Goal: Information Seeking & Learning: Learn about a topic

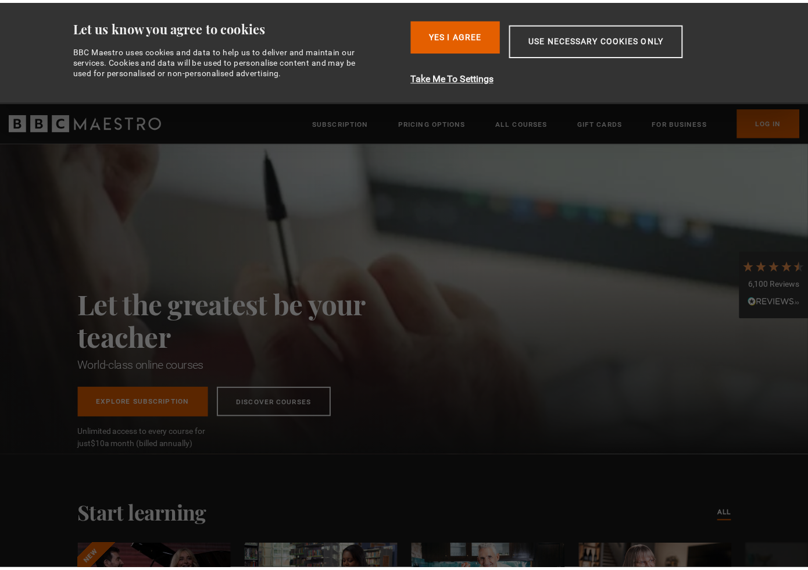
scroll to position [0, 2588]
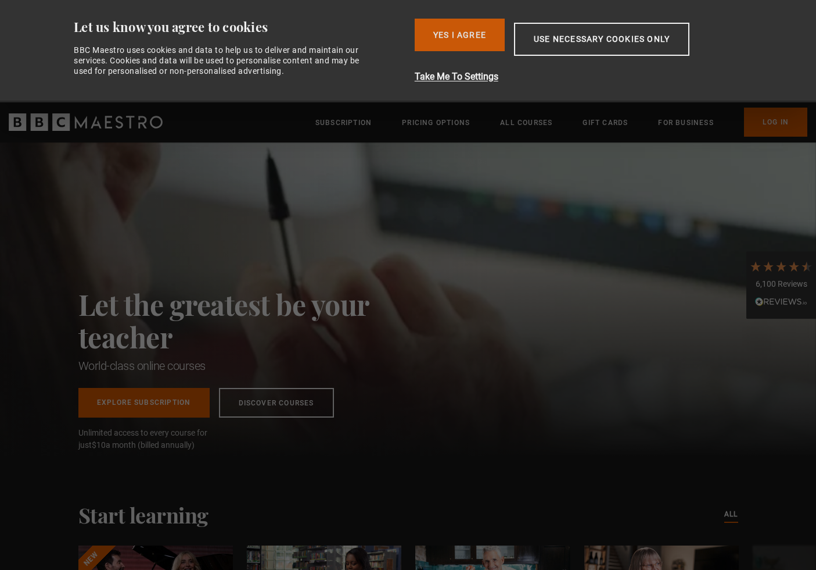
click at [483, 36] on button "Yes I Agree" at bounding box center [460, 35] width 90 height 33
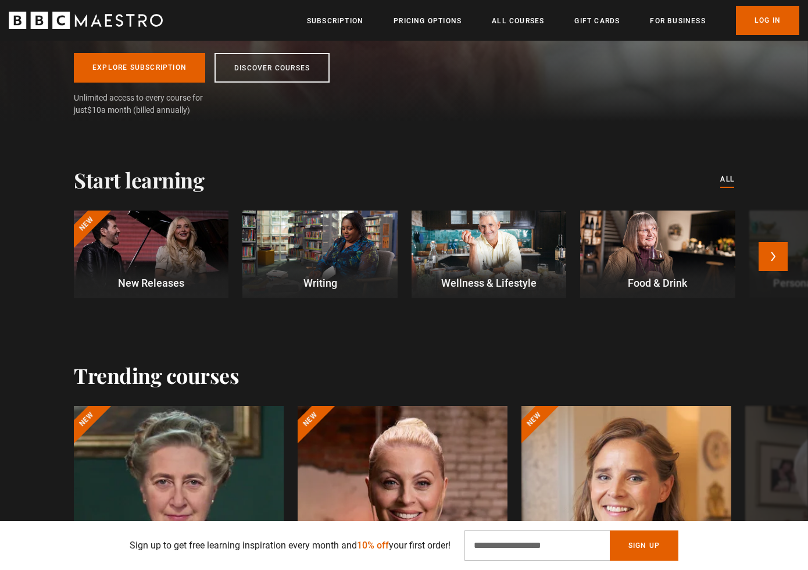
scroll to position [232, 0]
click at [151, 257] on div at bounding box center [151, 254] width 155 height 87
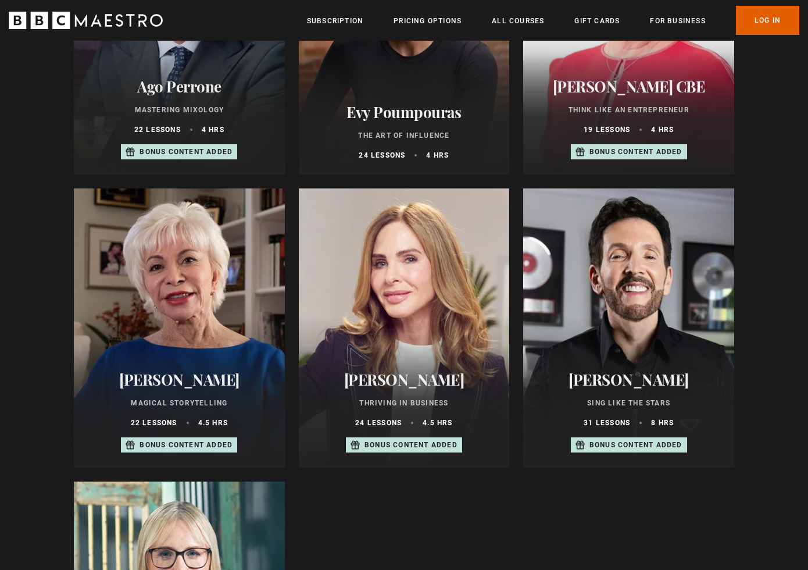
scroll to position [581, 0]
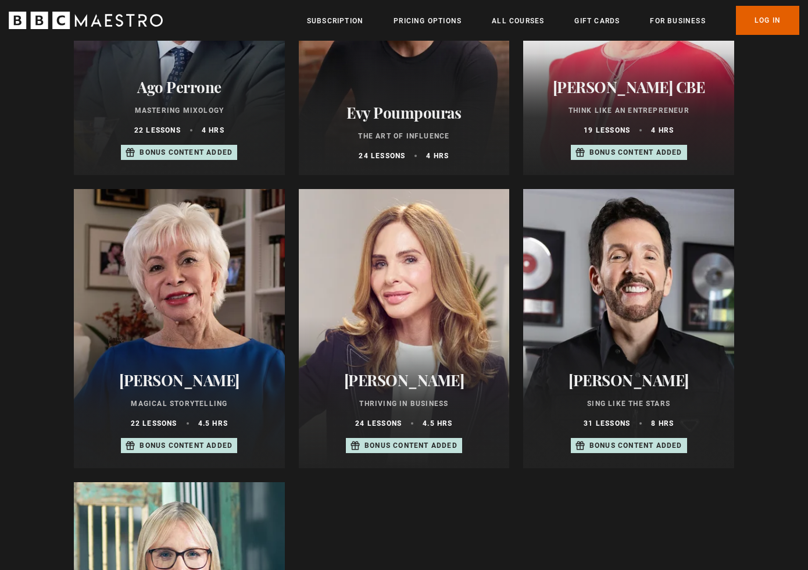
click at [625, 387] on h2 "[PERSON_NAME]" at bounding box center [628, 380] width 183 height 18
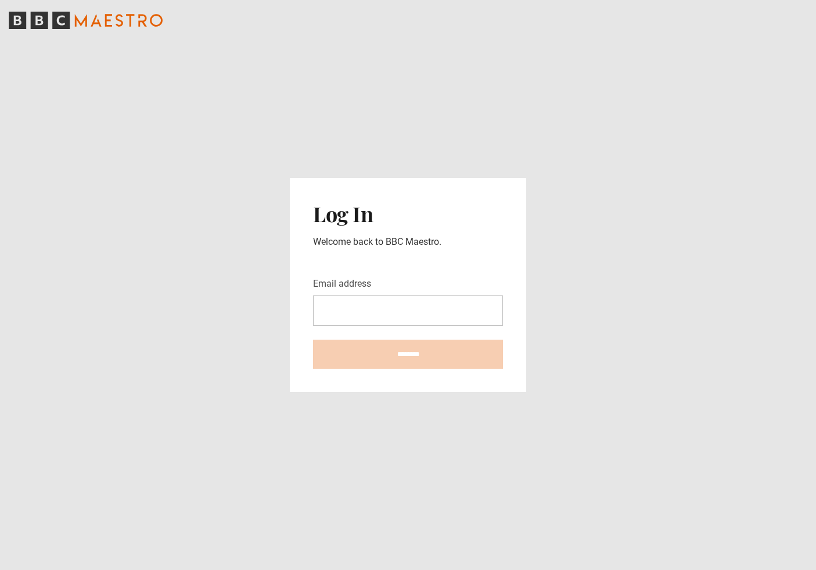
click at [583, 350] on main "Log In Welcome back to BBC Maestro. Email address ********" at bounding box center [408, 285] width 816 height 570
type input "**********"
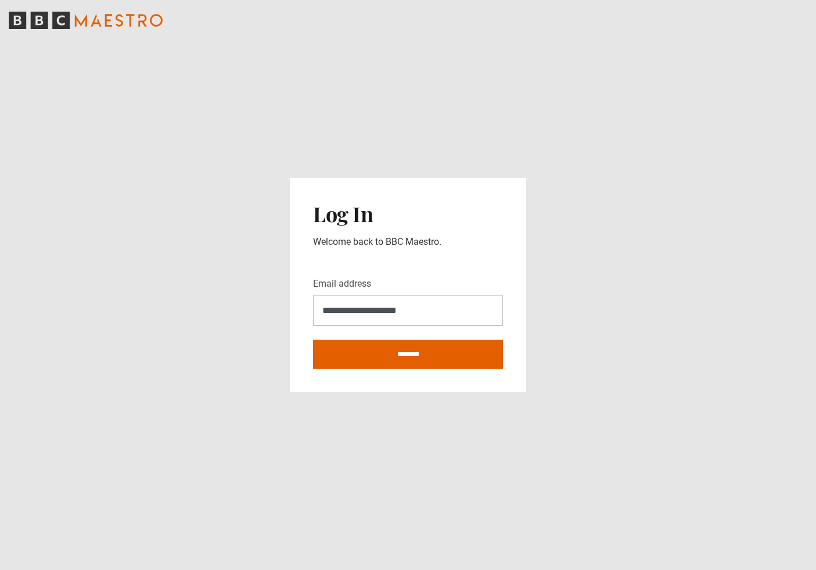
type input "**********"
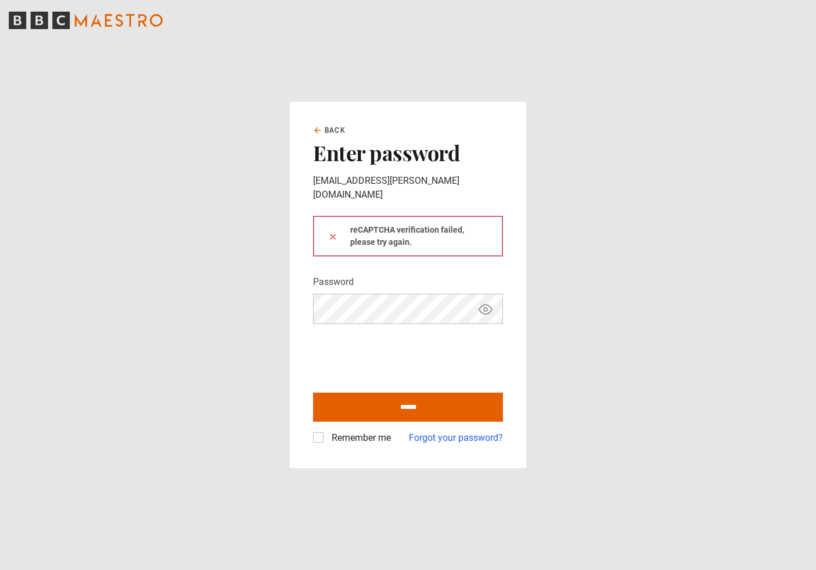
type input "**********"
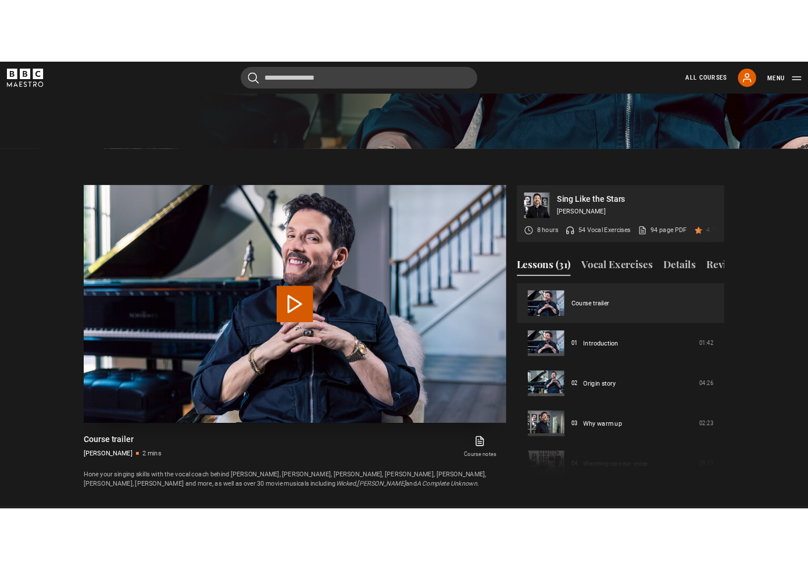
scroll to position [464, 0]
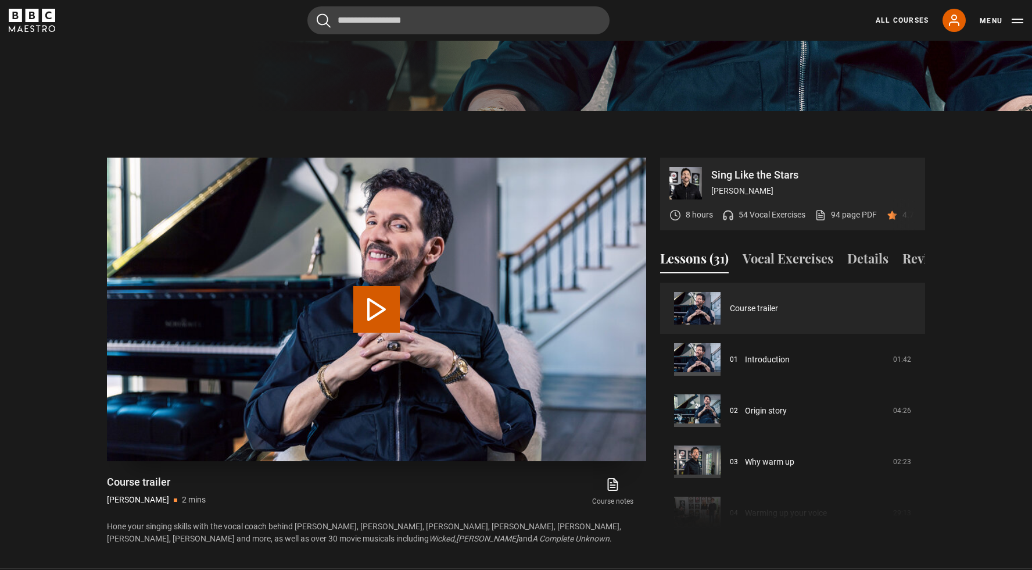
click at [395, 314] on button "Play Video" at bounding box center [376, 309] width 46 height 46
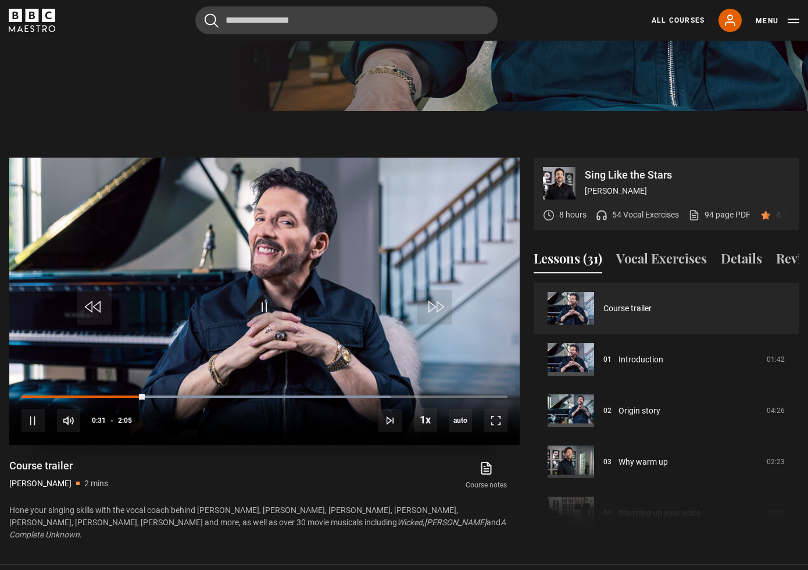
click at [407, 359] on video "Video Player" at bounding box center [264, 300] width 510 height 287
drag, startPoint x: 681, startPoint y: 175, endPoint x: 584, endPoint y: 174, distance: 97.1
click at [584, 174] on div "Sing Like the Stars Eric Vetro 8 hours 54 Vocal Exercises 94 page PDF (opens in…" at bounding box center [666, 198] width 246 height 63
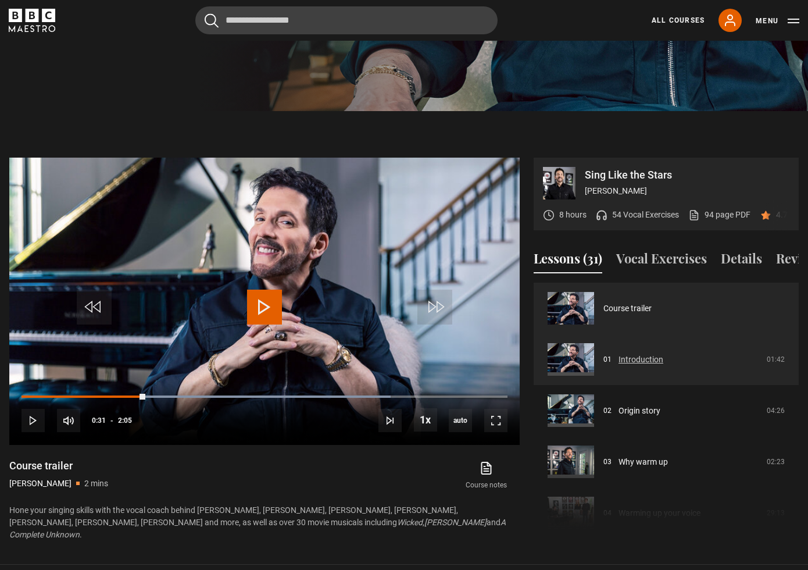
click at [662, 366] on link "Introduction" at bounding box center [640, 359] width 45 height 12
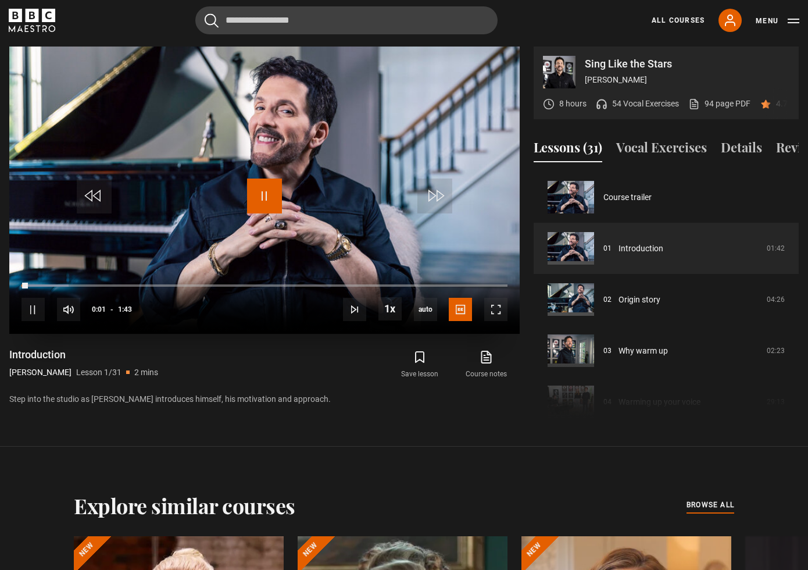
click at [260, 195] on span "Video Player" at bounding box center [264, 195] width 35 height 35
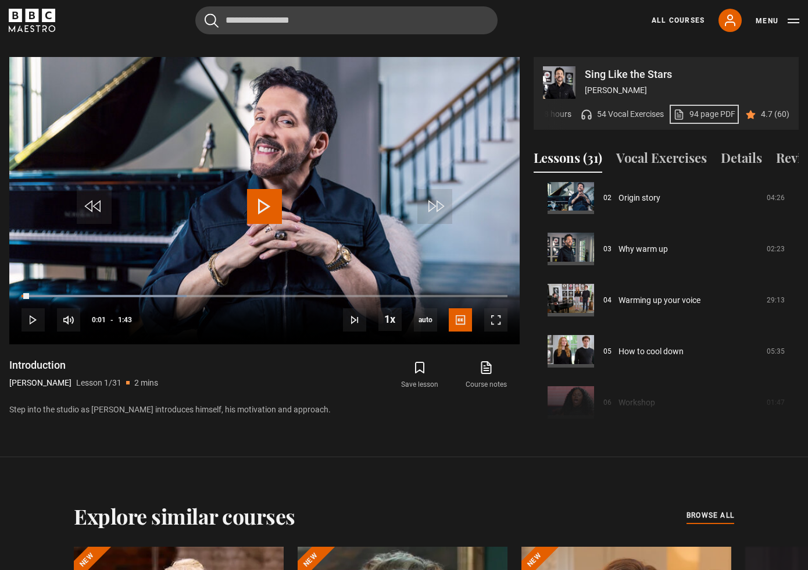
scroll to position [83, 0]
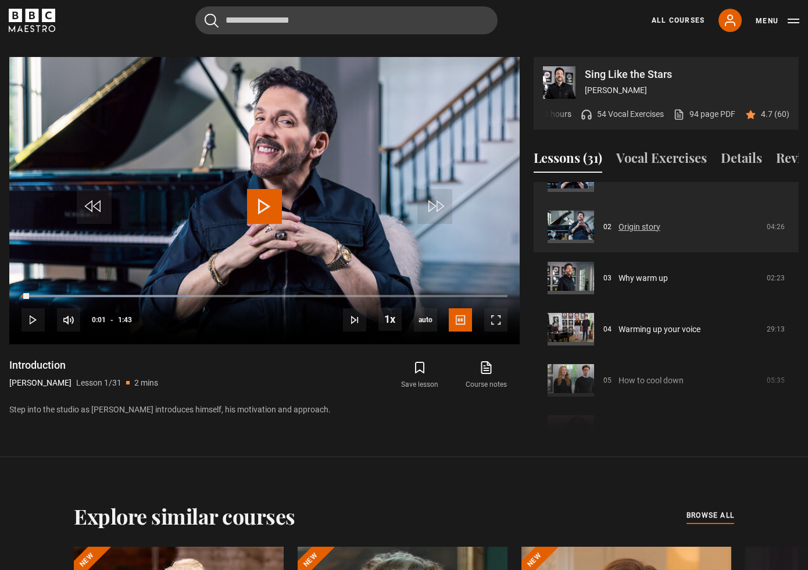
click at [660, 233] on link "Origin story" at bounding box center [639, 227] width 42 height 12
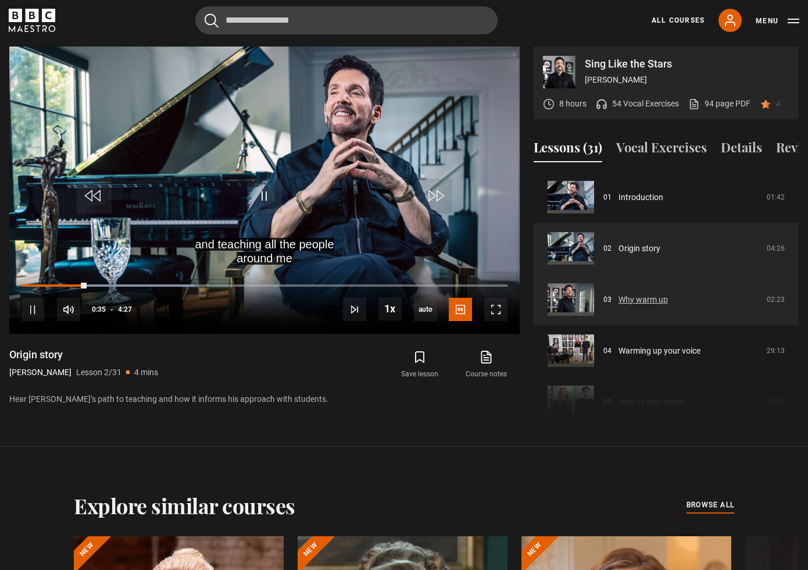
click at [640, 306] on link "Why warm up" at bounding box center [642, 299] width 49 height 12
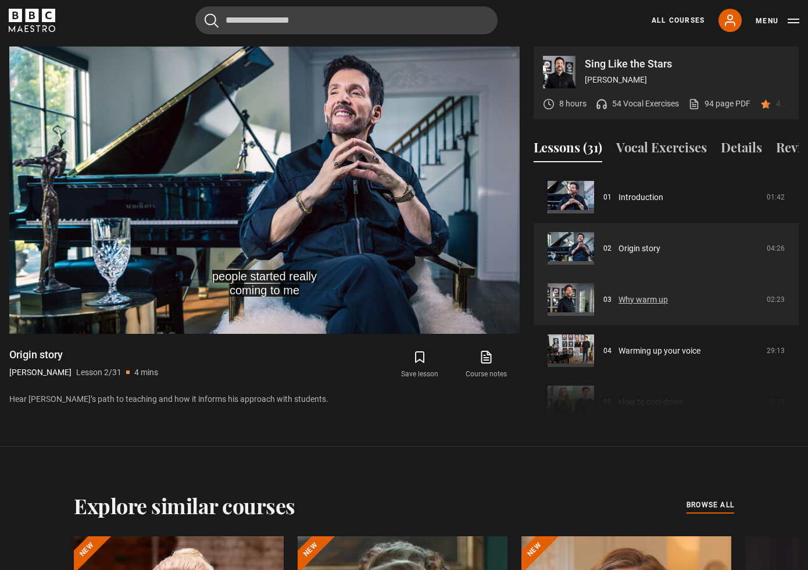
click at [641, 306] on link "Why warm up" at bounding box center [642, 299] width 49 height 12
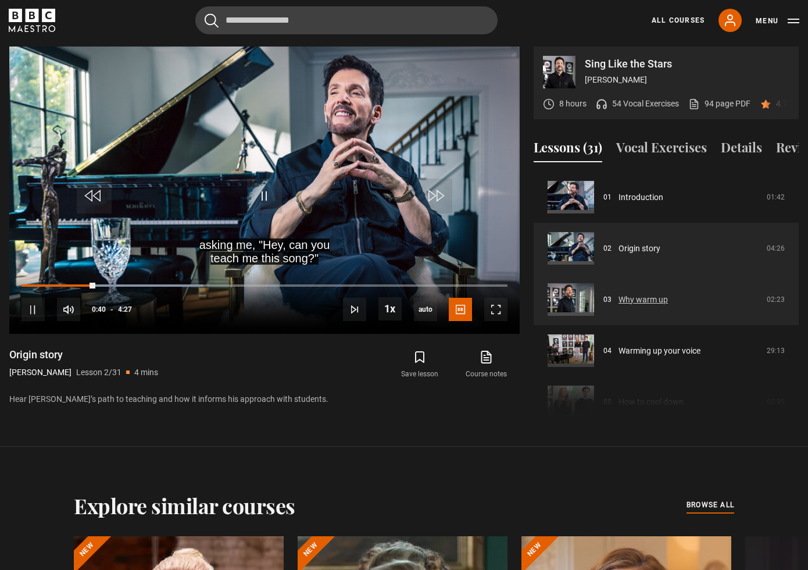
click at [618, 306] on link "Why warm up" at bounding box center [642, 299] width 49 height 12
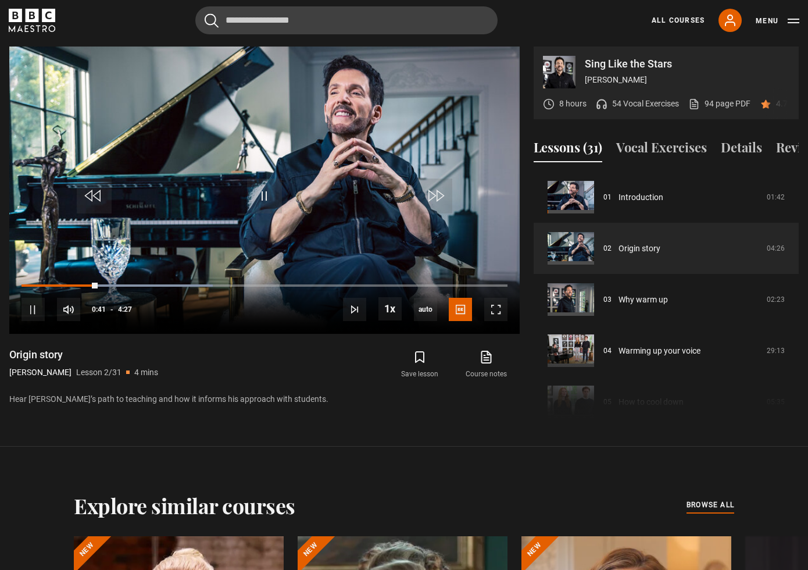
click at [447, 422] on div "Video Player is loading. Play Lesson Origin story 10s Skip Back 10 seconds Paus…" at bounding box center [264, 234] width 510 height 376
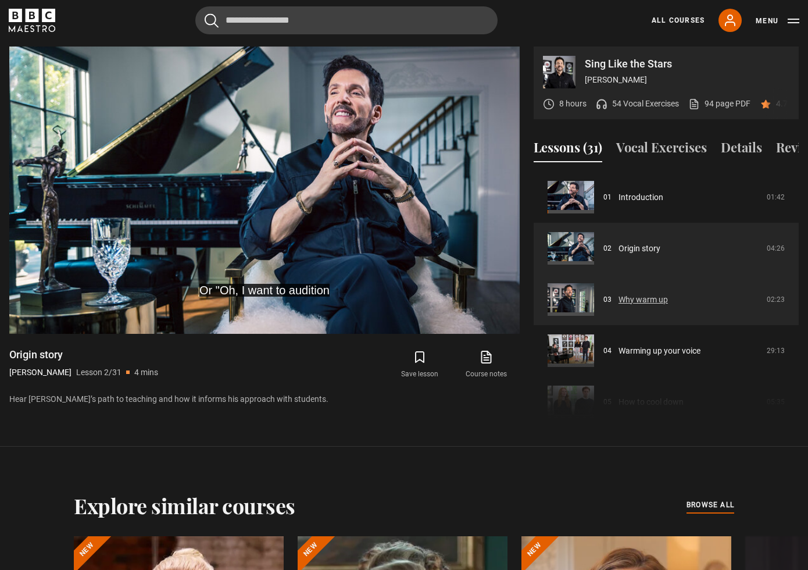
click at [668, 305] on link "Why warm up" at bounding box center [642, 299] width 49 height 12
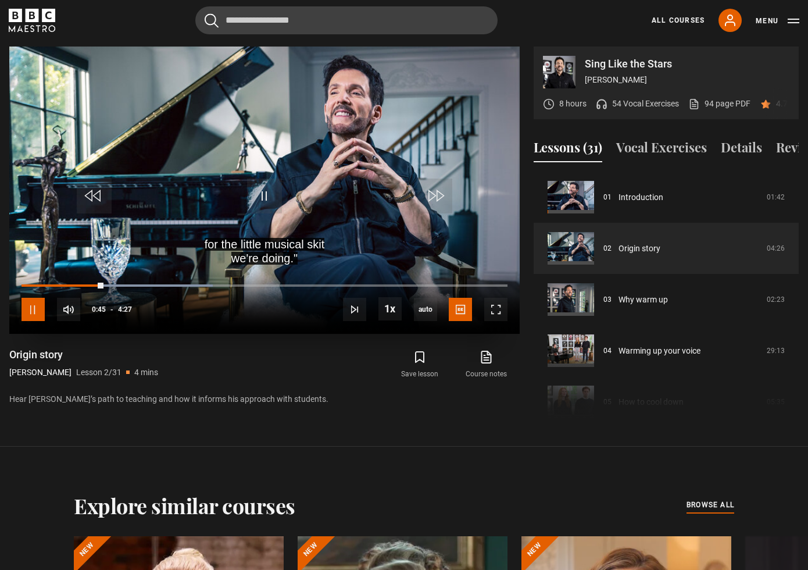
click at [40, 316] on span "Video Player" at bounding box center [33, 309] width 23 height 23
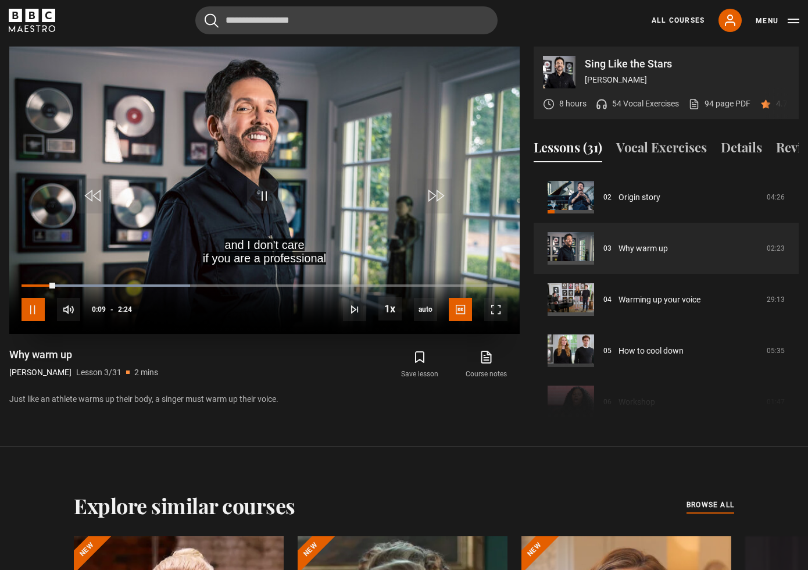
click at [37, 313] on span "Video Player" at bounding box center [33, 309] width 23 height 23
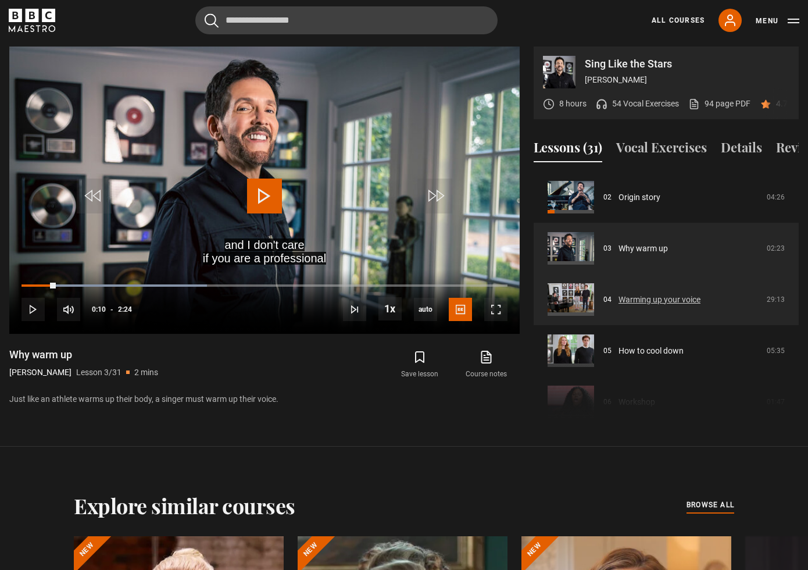
click at [639, 306] on link "Warming up your voice" at bounding box center [659, 299] width 82 height 12
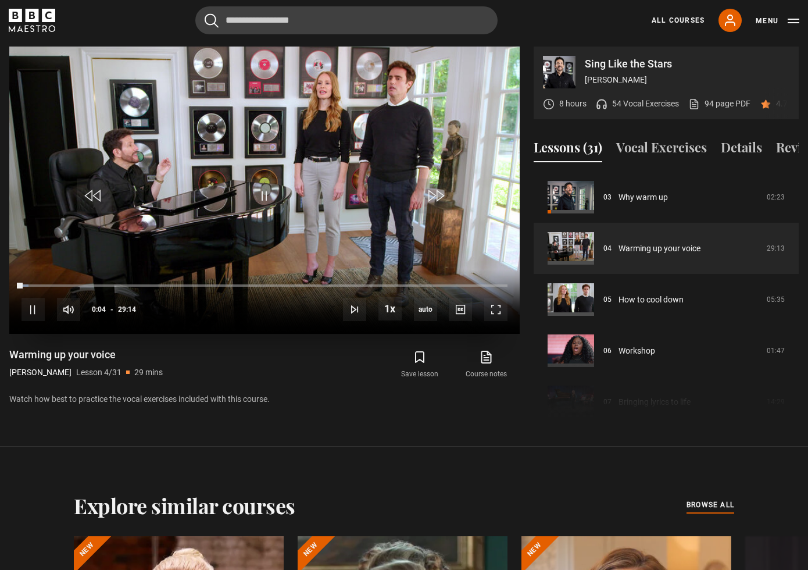
click at [38, 282] on div "10s Skip Back 10 seconds Pause 10s Skip Forward 10 seconds Loaded : 1.43% 00:50…" at bounding box center [264, 301] width 510 height 65
click at [31, 311] on span "Video Player" at bounding box center [33, 309] width 23 height 23
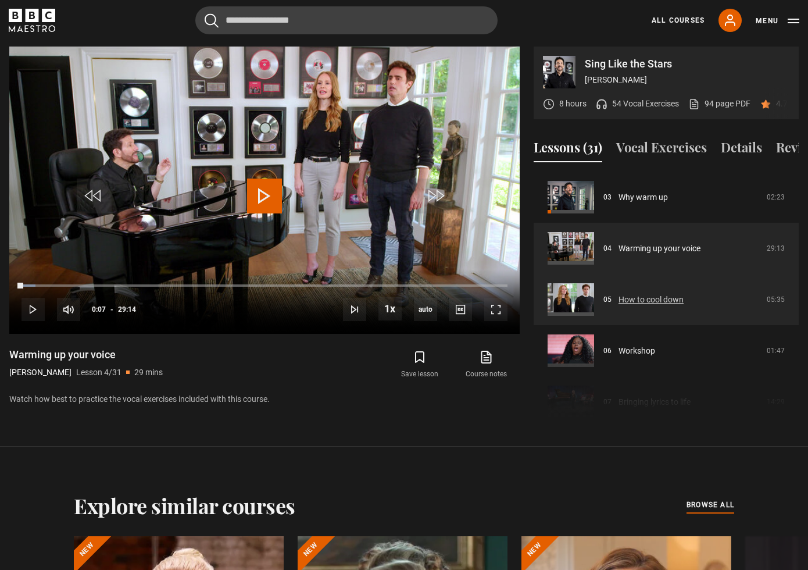
click at [683, 306] on link "How to cool down" at bounding box center [650, 299] width 65 height 12
click at [626, 306] on link "How to cool down" at bounding box center [650, 299] width 65 height 12
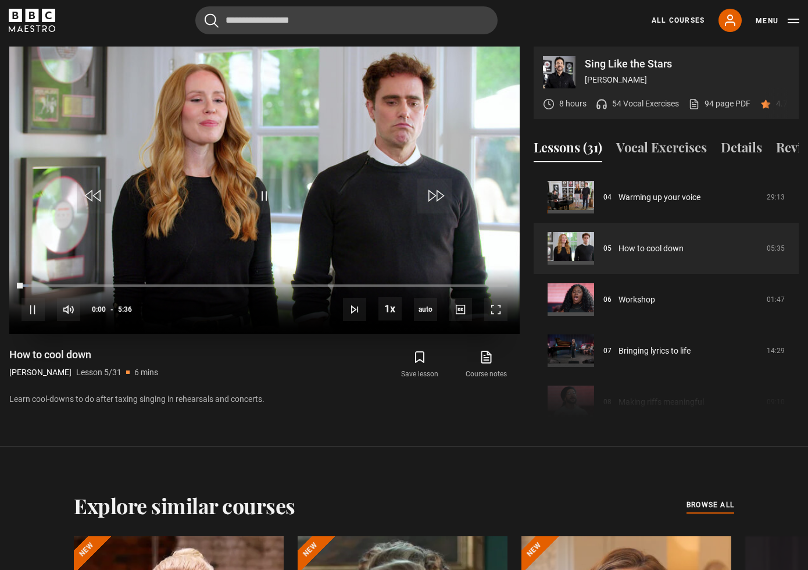
click at [259, 155] on video "Video Player" at bounding box center [264, 189] width 510 height 287
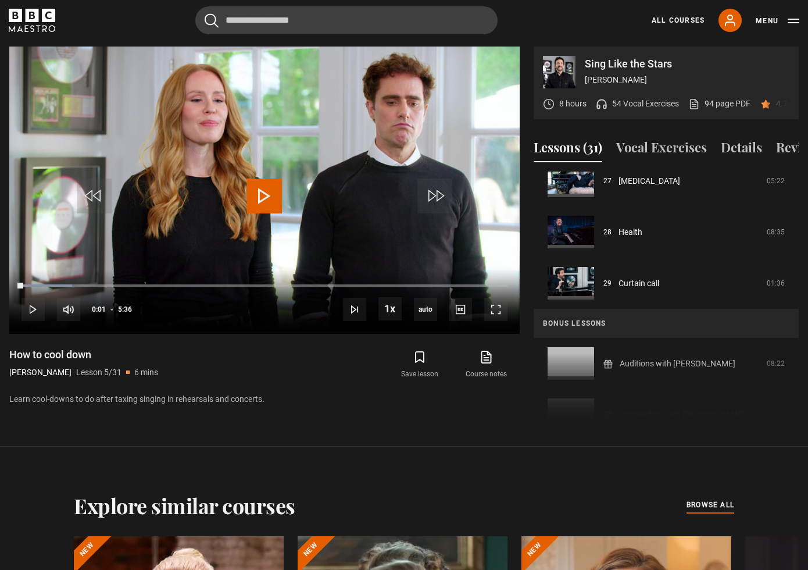
scroll to position [1414, 0]
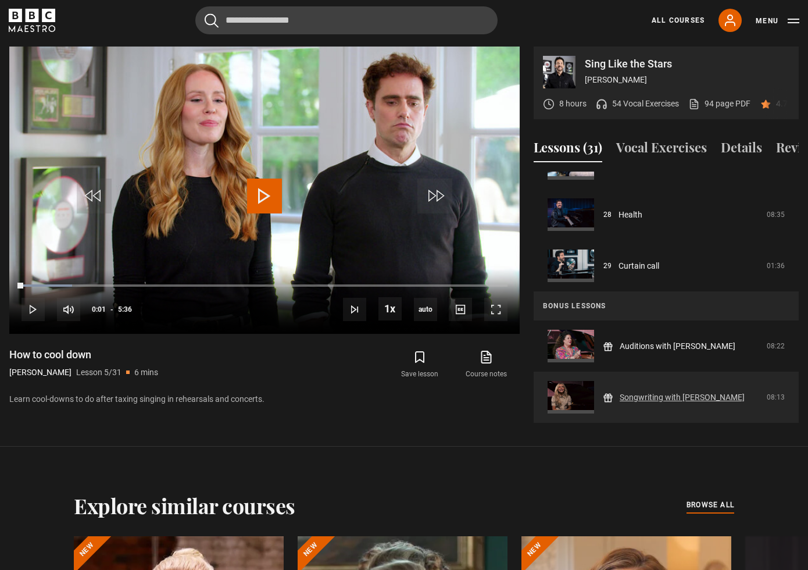
click at [705, 403] on link "Songwriting with [PERSON_NAME]" at bounding box center [681, 397] width 125 height 12
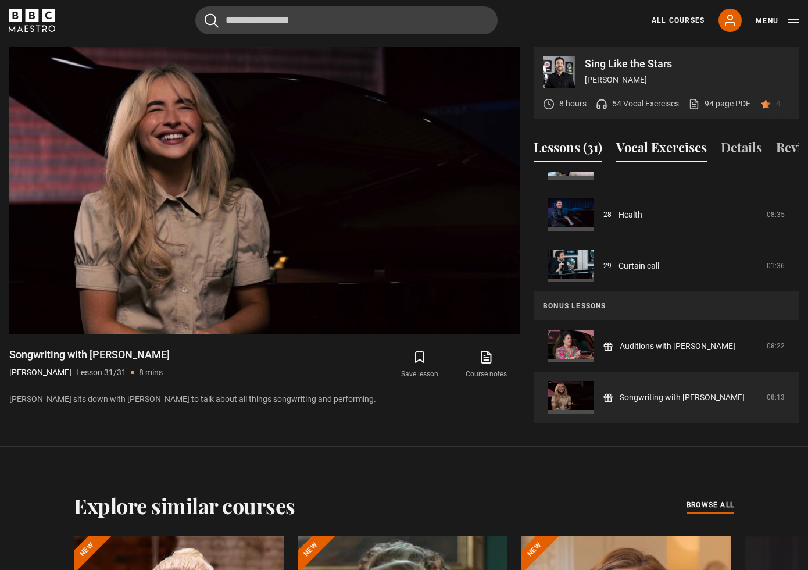
click at [643, 148] on button "Vocal Exercises" at bounding box center [661, 150] width 91 height 24
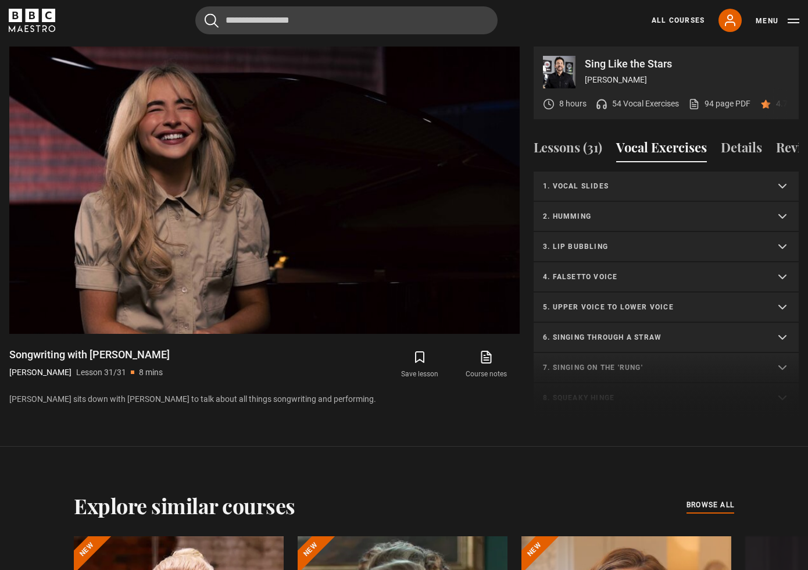
click at [584, 191] on p "1. Vocal slides" at bounding box center [652, 186] width 219 height 10
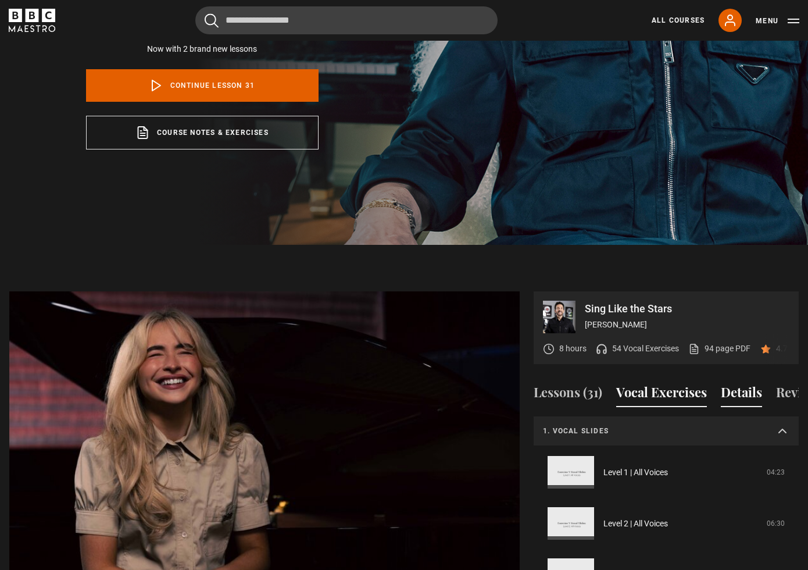
click at [737, 399] on button "Details" at bounding box center [741, 394] width 41 height 24
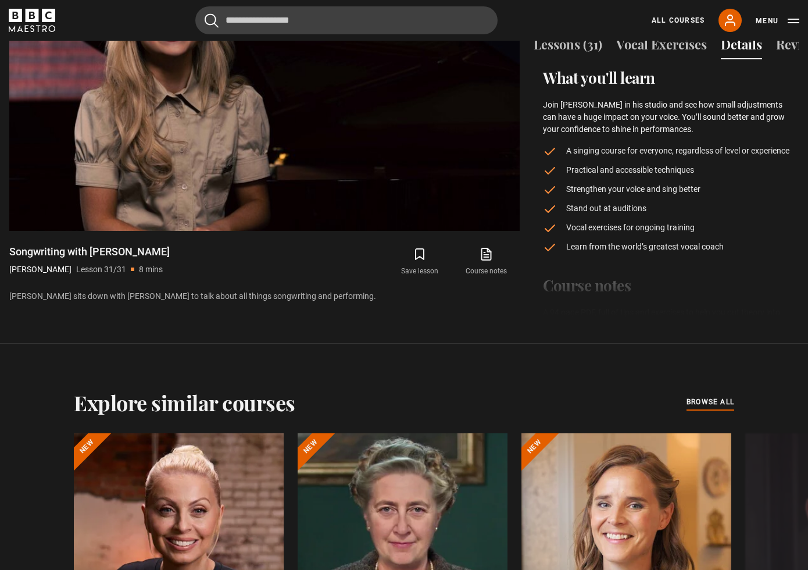
scroll to position [679, 0]
click at [787, 51] on button "Reviews (60)" at bounding box center [812, 46] width 73 height 24
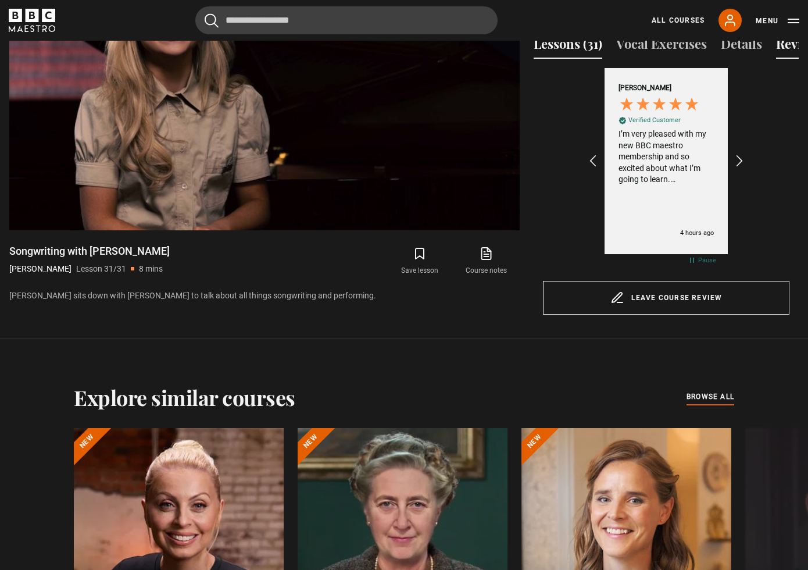
click at [563, 53] on button "Lessons (31)" at bounding box center [567, 46] width 69 height 24
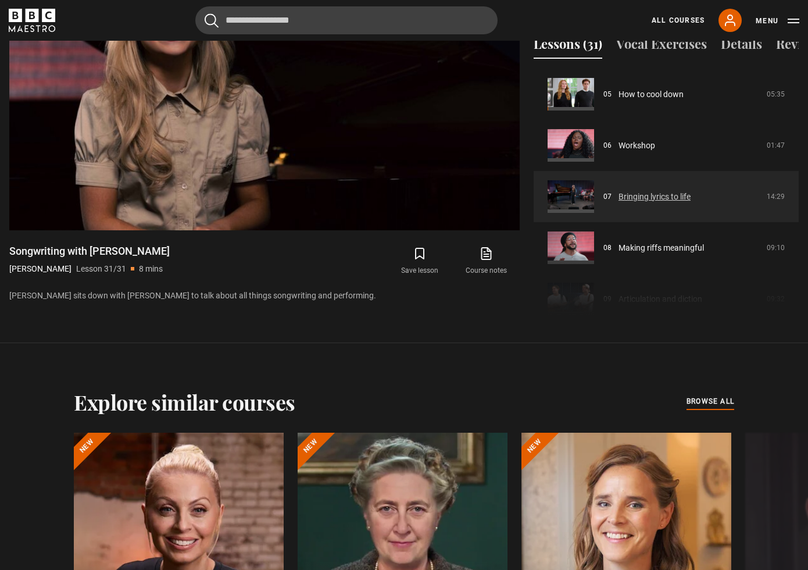
scroll to position [253, 0]
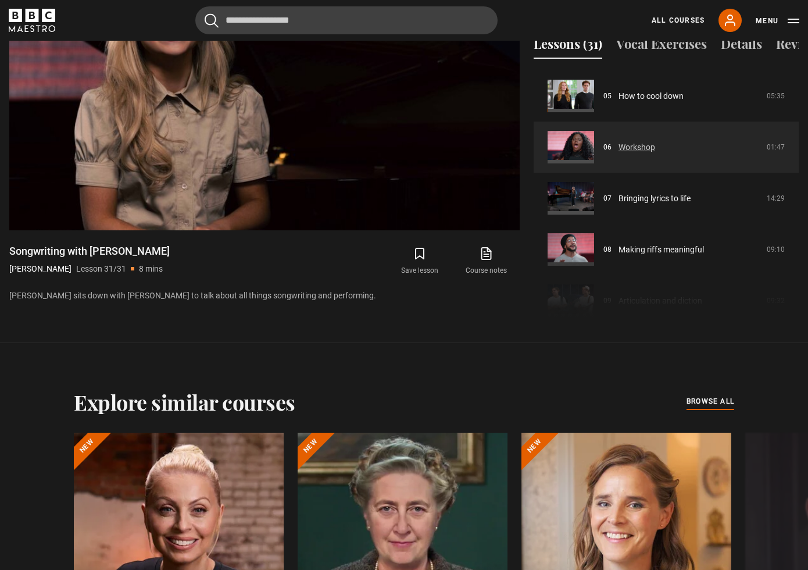
click at [655, 153] on link "Workshop" at bounding box center [636, 147] width 37 height 12
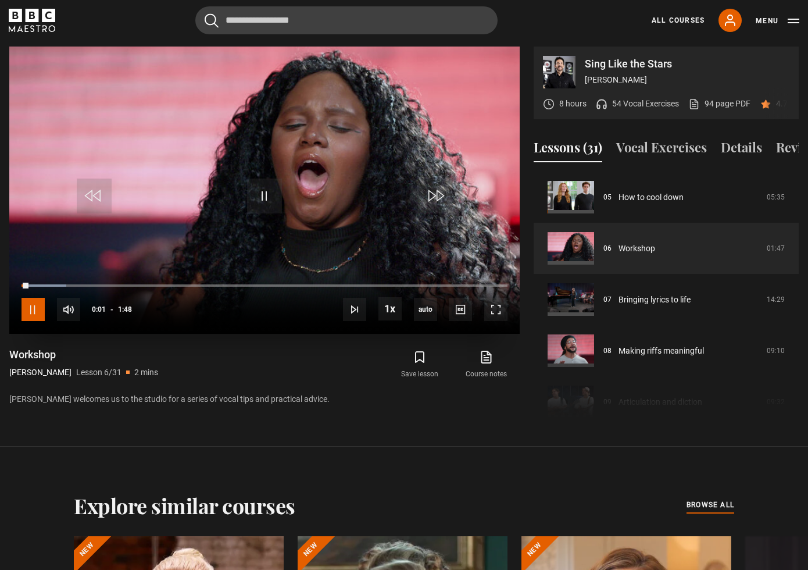
click at [38, 306] on span "Video Player" at bounding box center [33, 309] width 23 height 23
